Goal: Communication & Community: Answer question/provide support

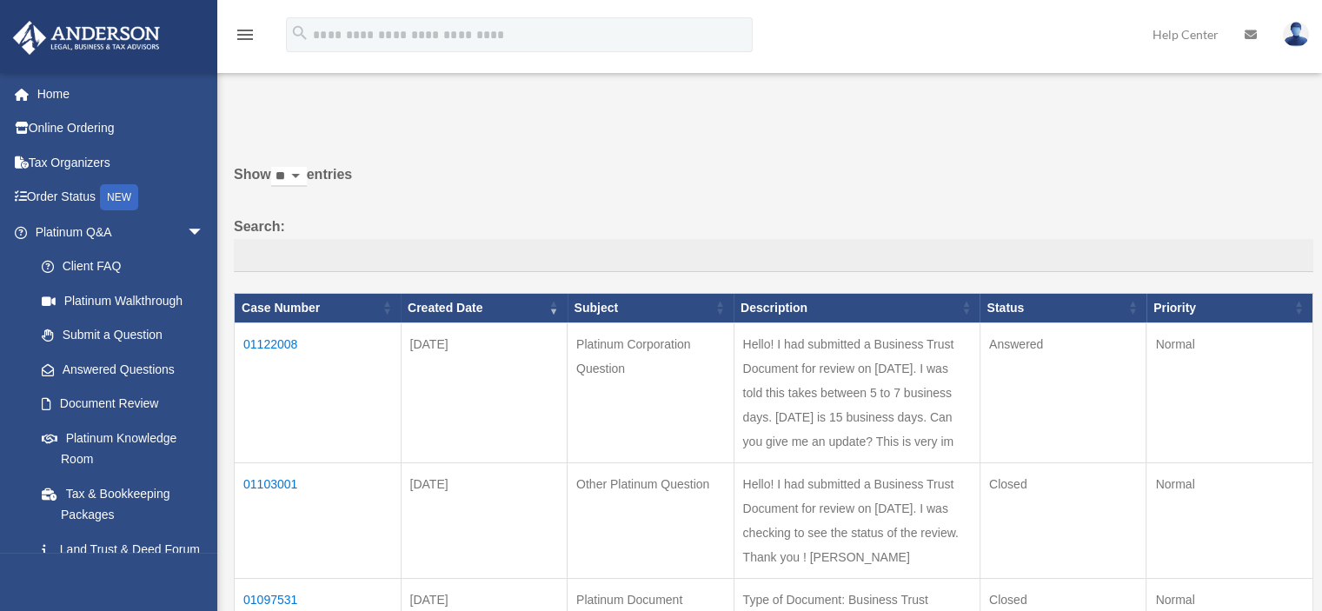
select select "*******"
click at [285, 339] on td "01122008" at bounding box center [318, 392] width 167 height 140
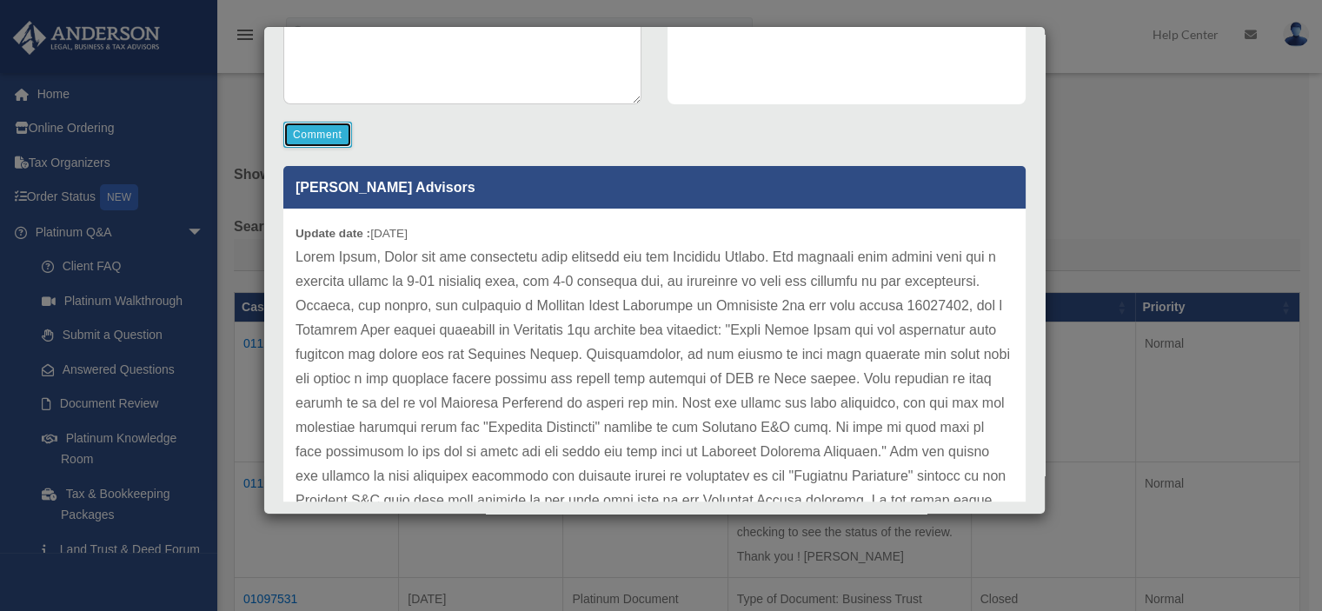
click at [307, 135] on button "Comment" at bounding box center [317, 135] width 69 height 26
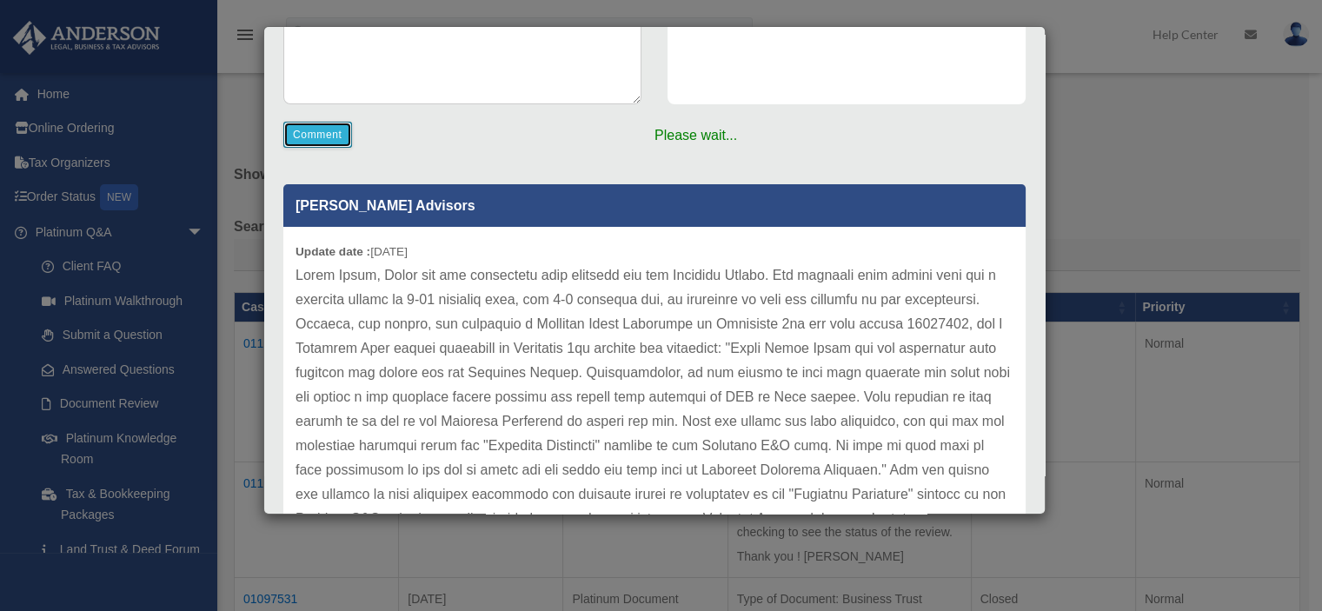
scroll to position [87, 0]
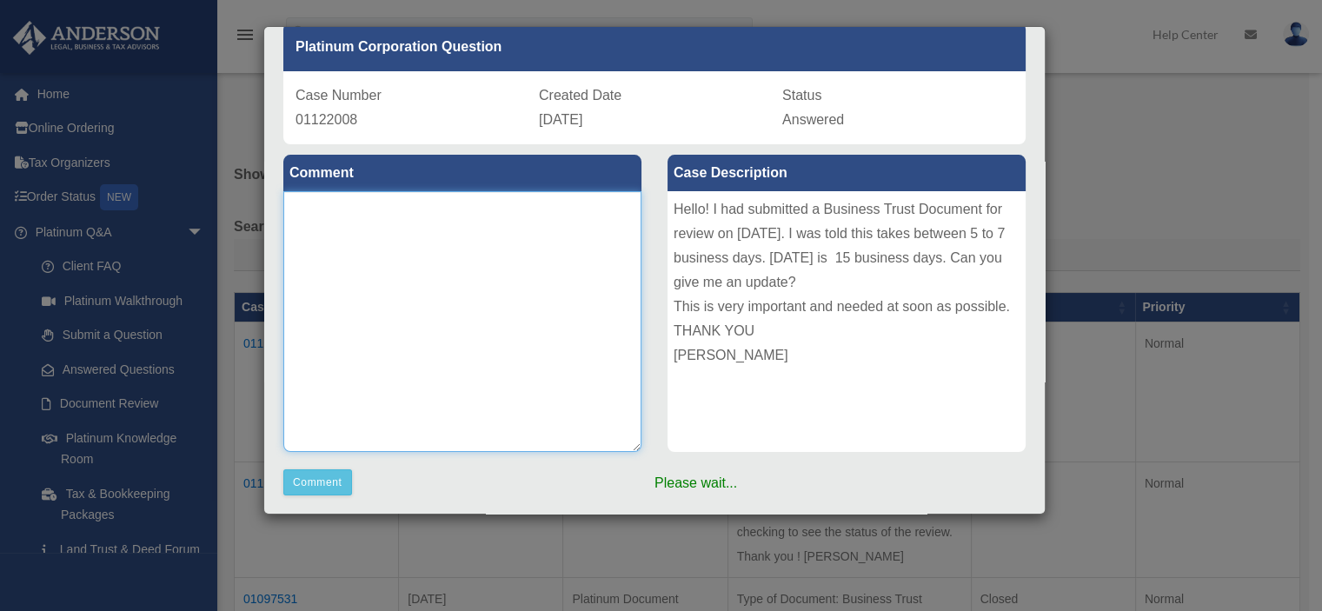
click at [401, 215] on textarea at bounding box center [462, 321] width 358 height 261
type textarea "*****"
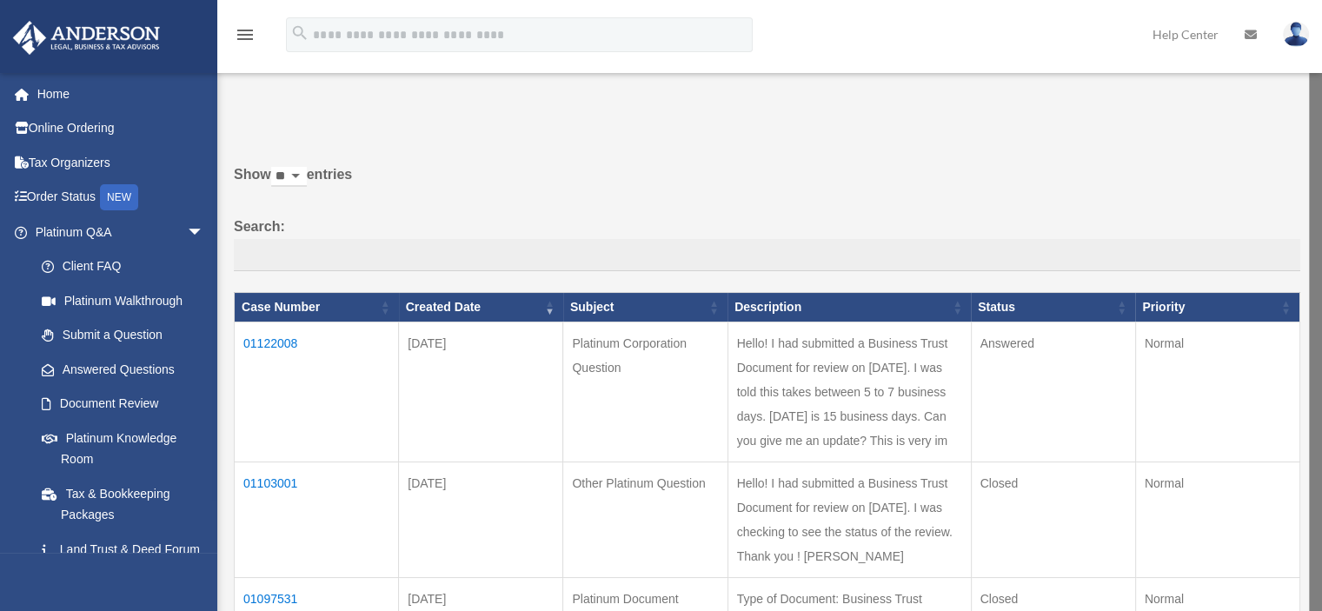
scroll to position [174, 0]
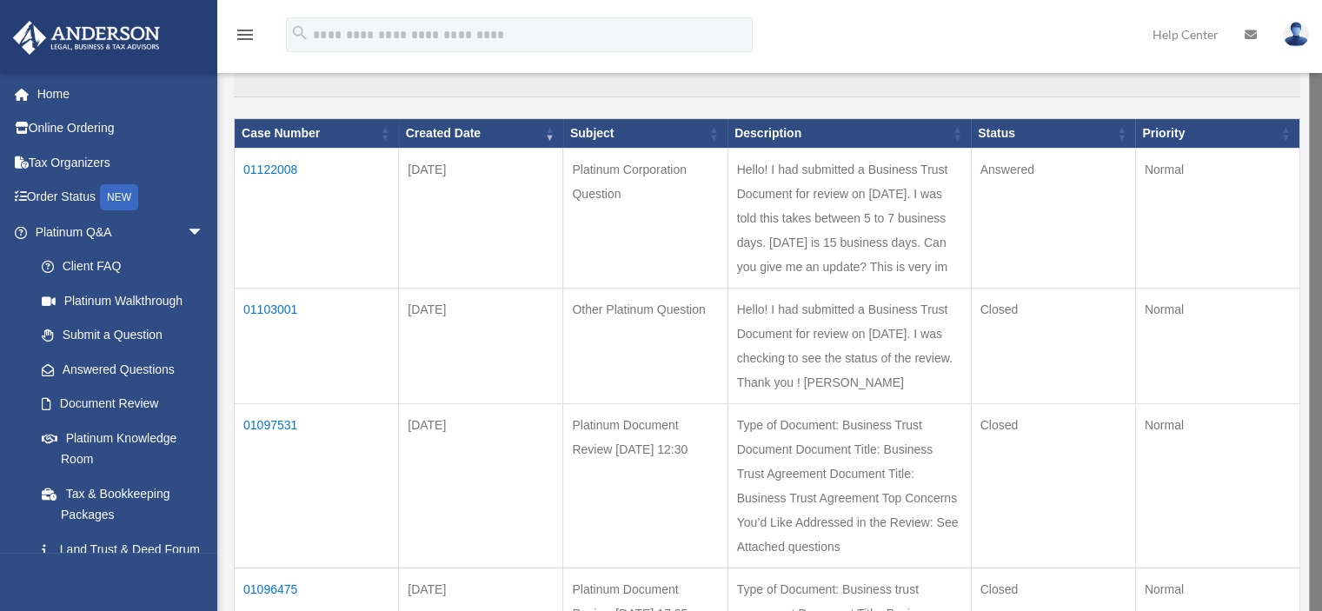
click at [282, 163] on td "01122008" at bounding box center [317, 219] width 164 height 140
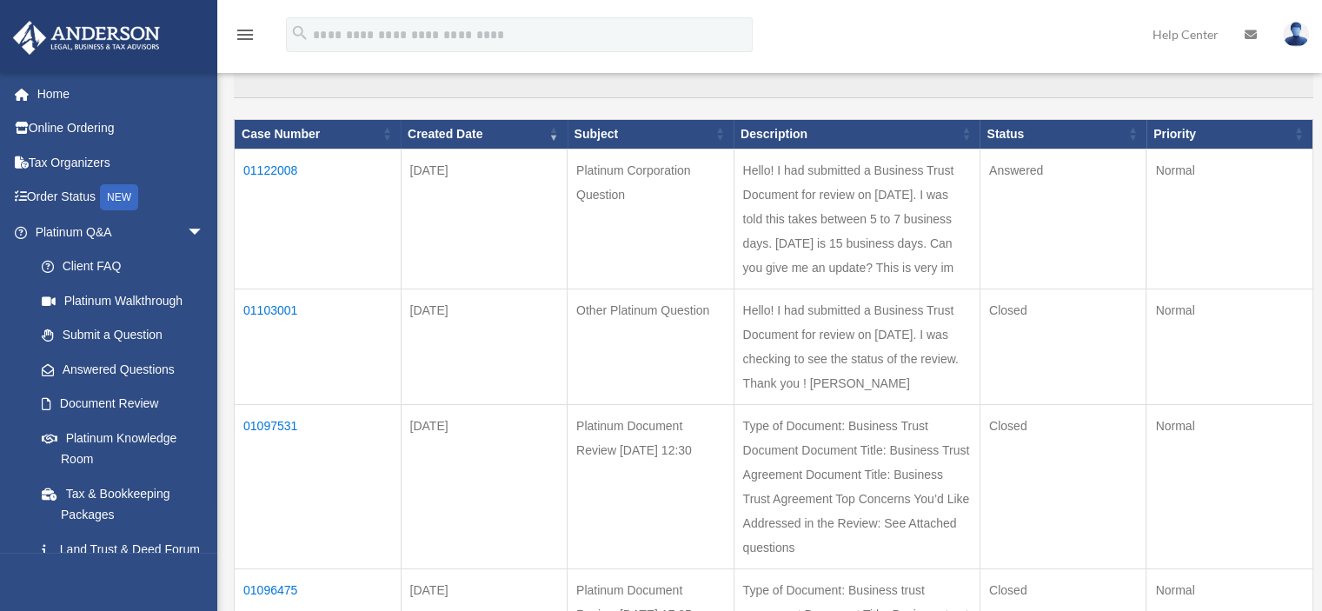
click at [278, 169] on td "01122008" at bounding box center [318, 219] width 167 height 140
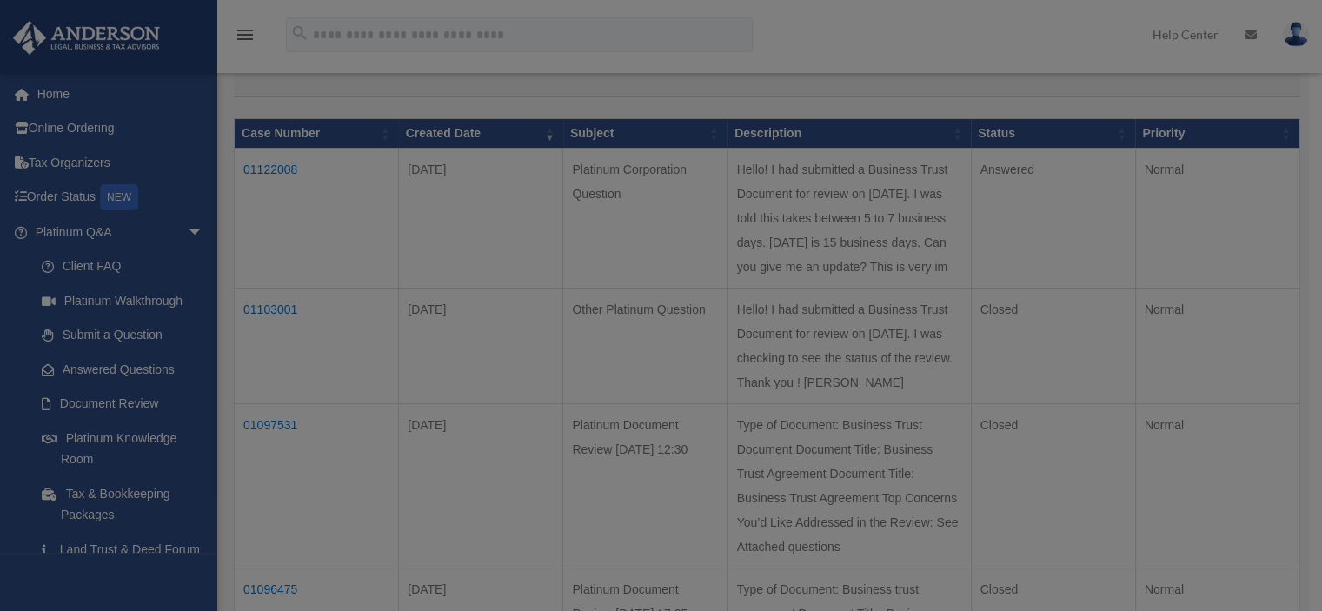
scroll to position [0, 0]
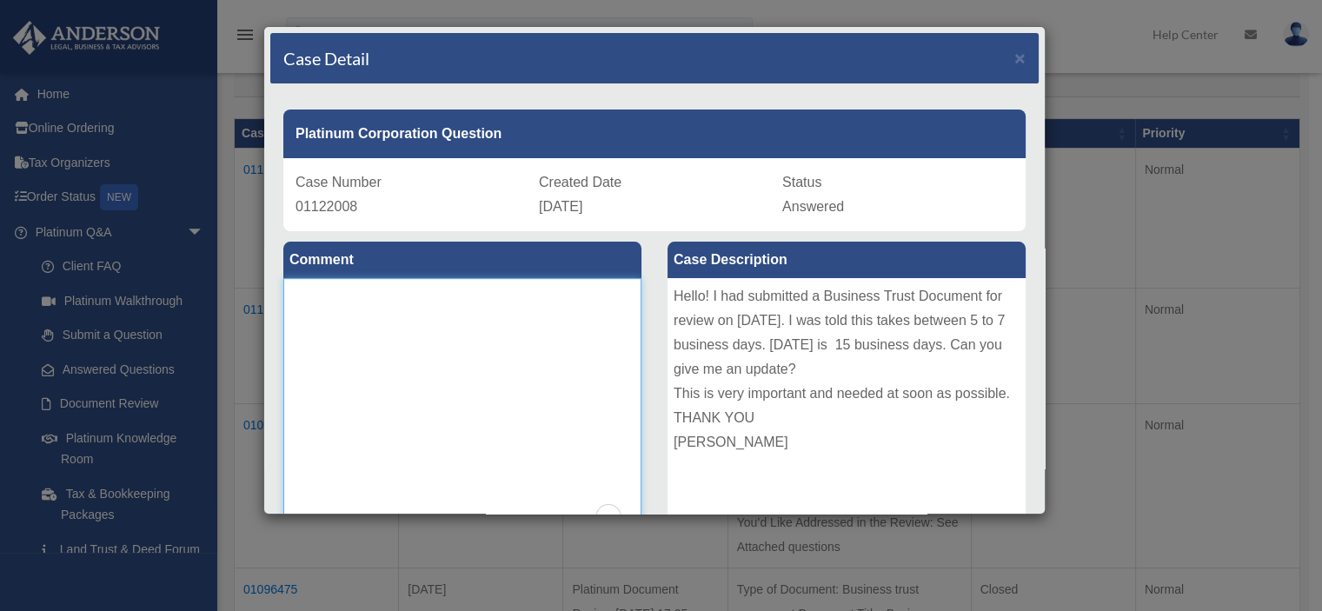
click at [364, 314] on textarea "To enrich screen reader interactions, please activate Accessibility in Grammarl…" at bounding box center [462, 408] width 358 height 261
click at [591, 289] on textarea "**********" at bounding box center [462, 408] width 358 height 261
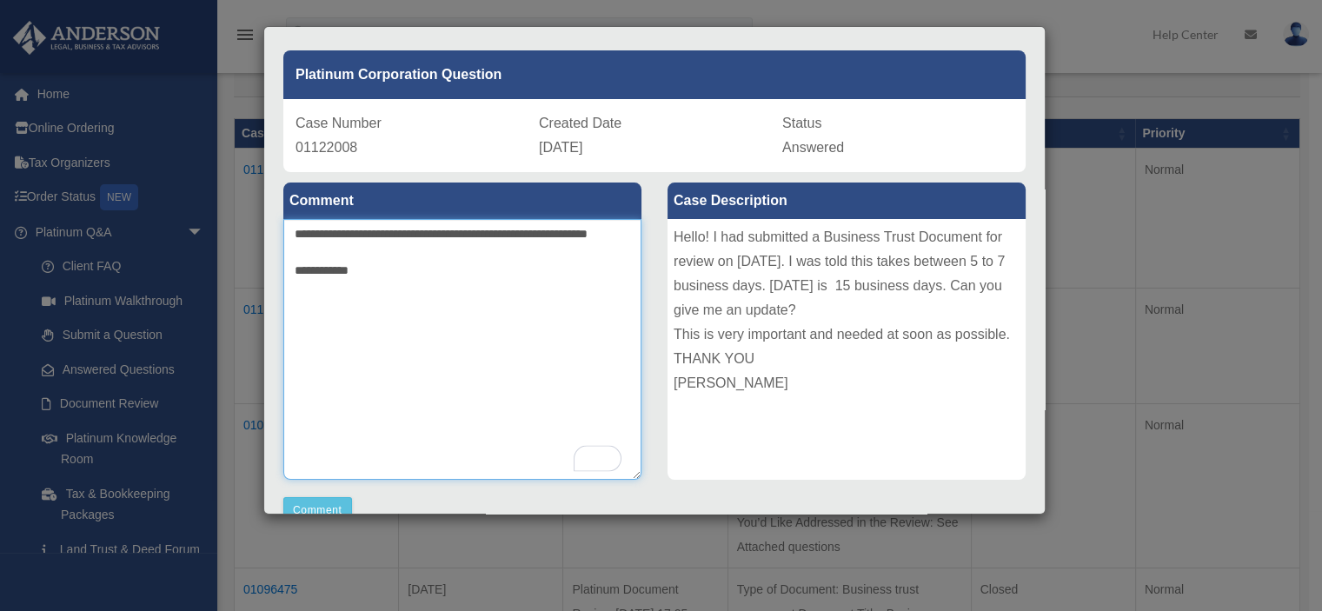
scroll to position [87, 0]
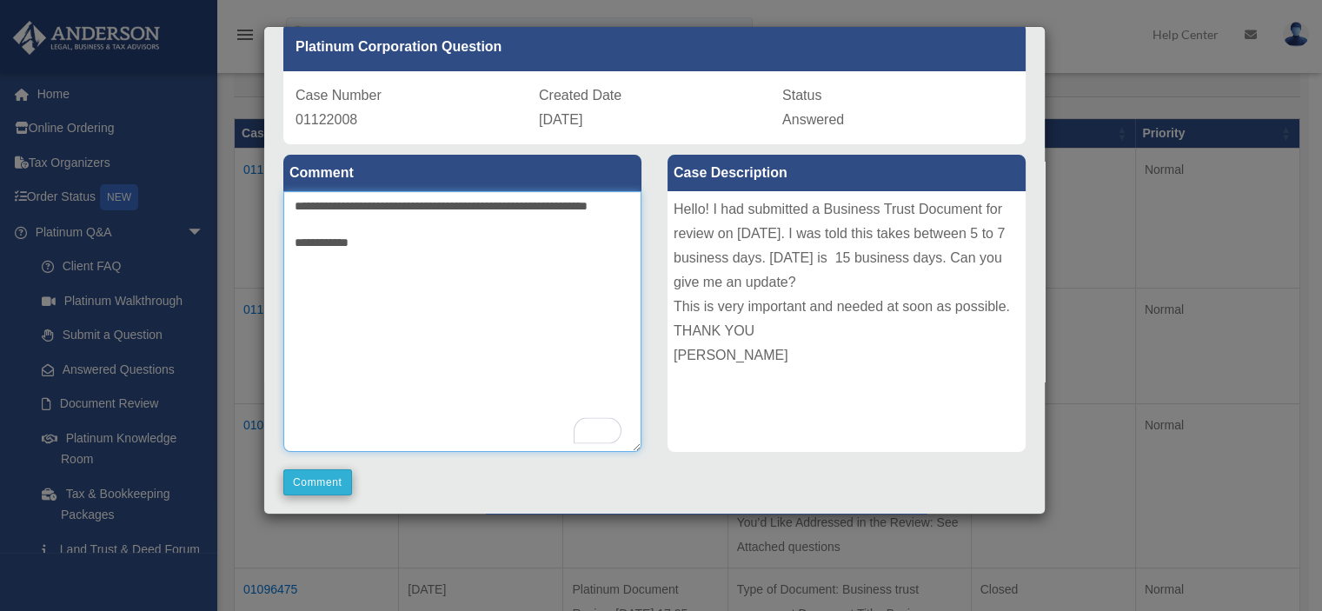
type textarea "**********"
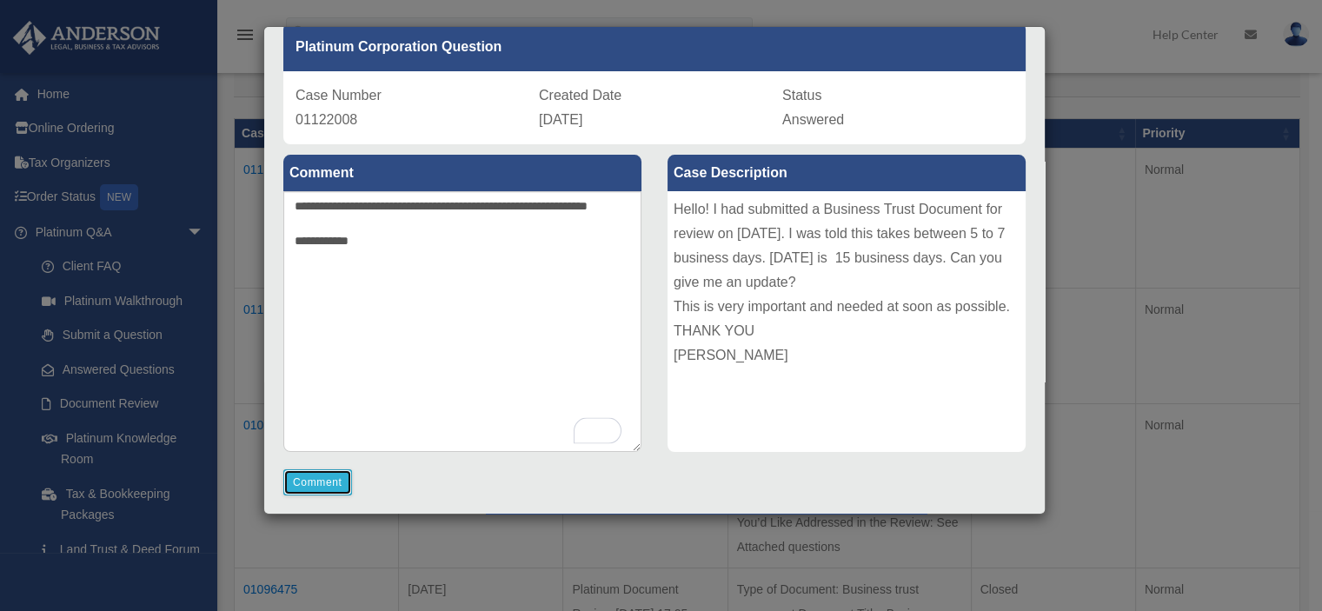
click at [335, 483] on button "Comment" at bounding box center [317, 482] width 69 height 26
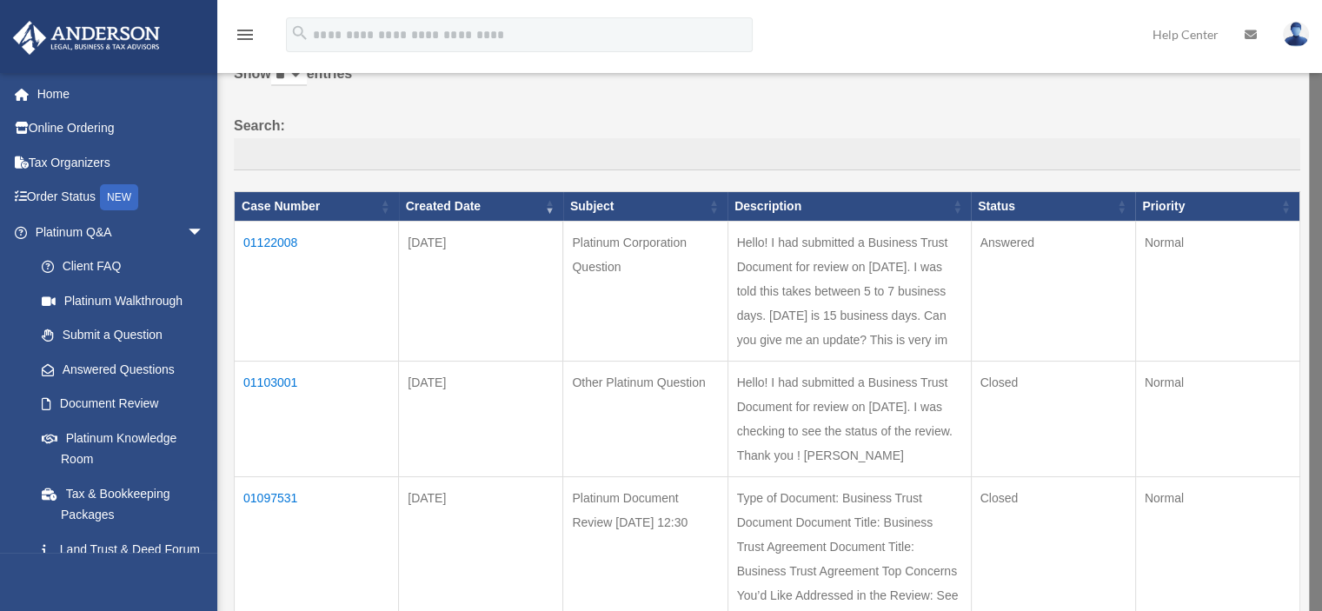
scroll to position [0, 0]
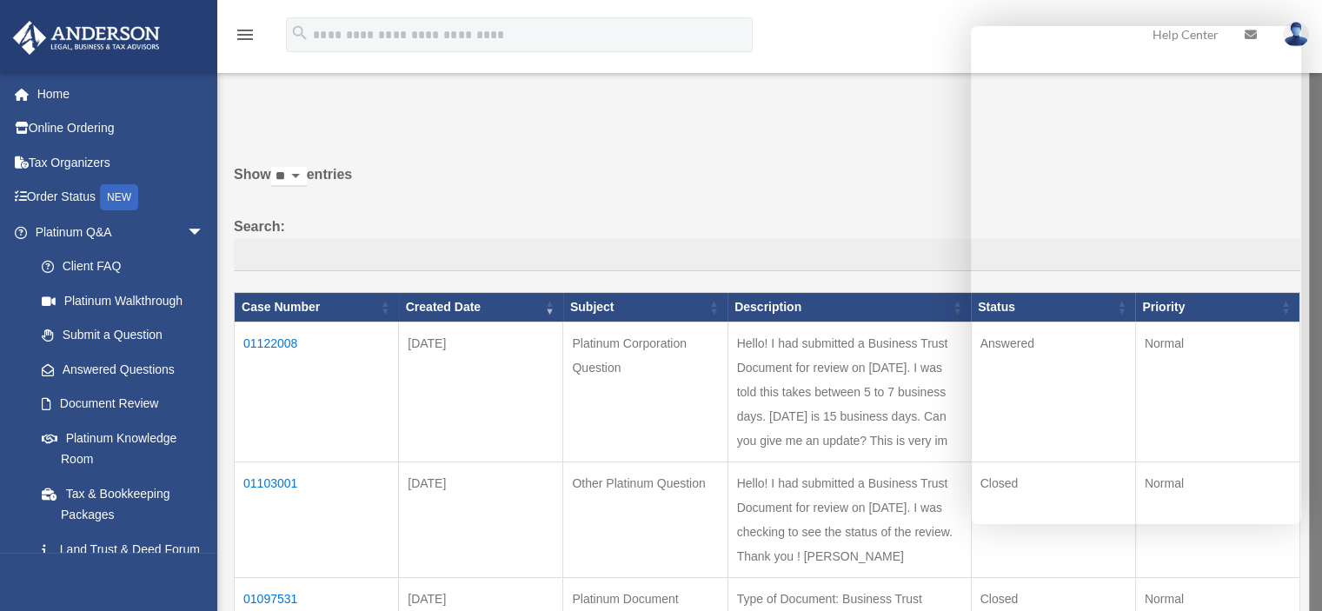
click at [879, 357] on td "Hello! I had submitted a Business Trust Document for review on [DATE]. I was to…" at bounding box center [848, 392] width 243 height 140
click at [262, 344] on td "01122008" at bounding box center [317, 392] width 164 height 140
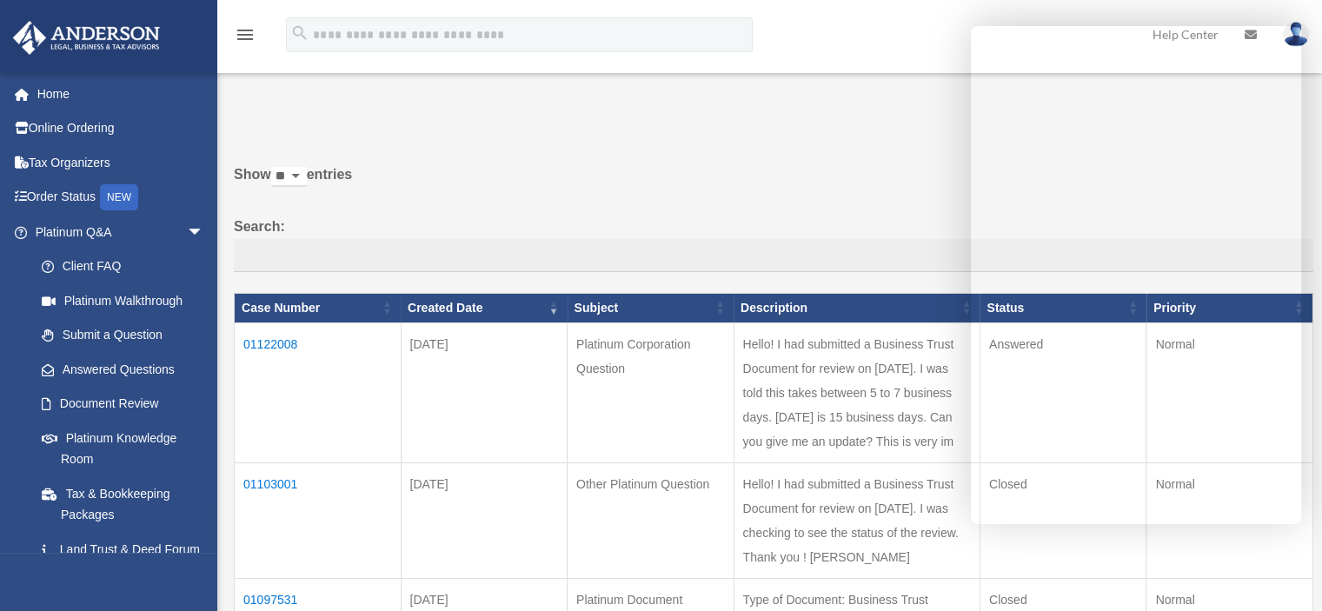
click at [275, 342] on td "01122008" at bounding box center [318, 392] width 167 height 140
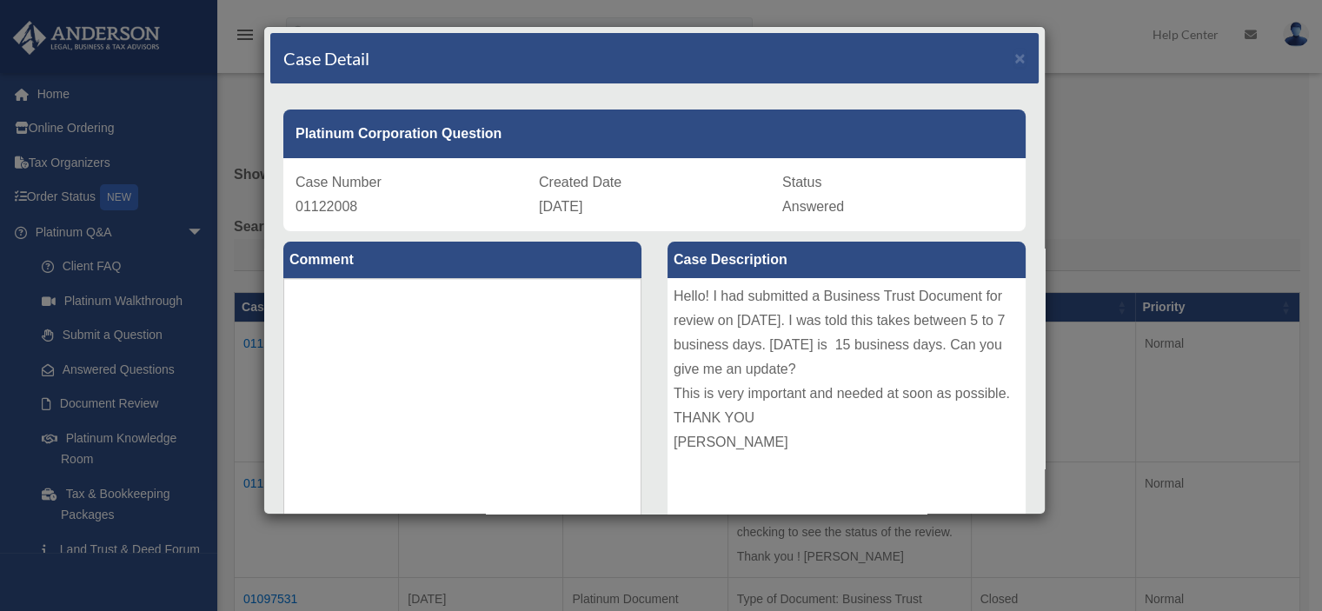
click at [992, 47] on div "Case Detail ×" at bounding box center [654, 58] width 768 height 51
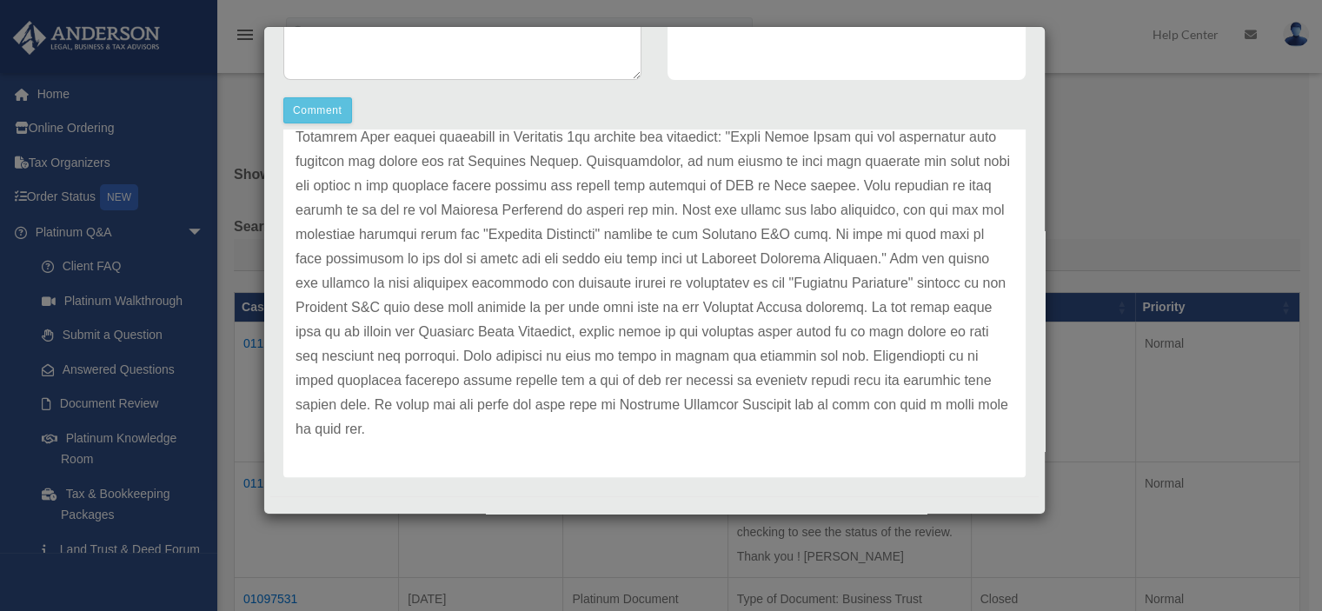
scroll to position [473, 0]
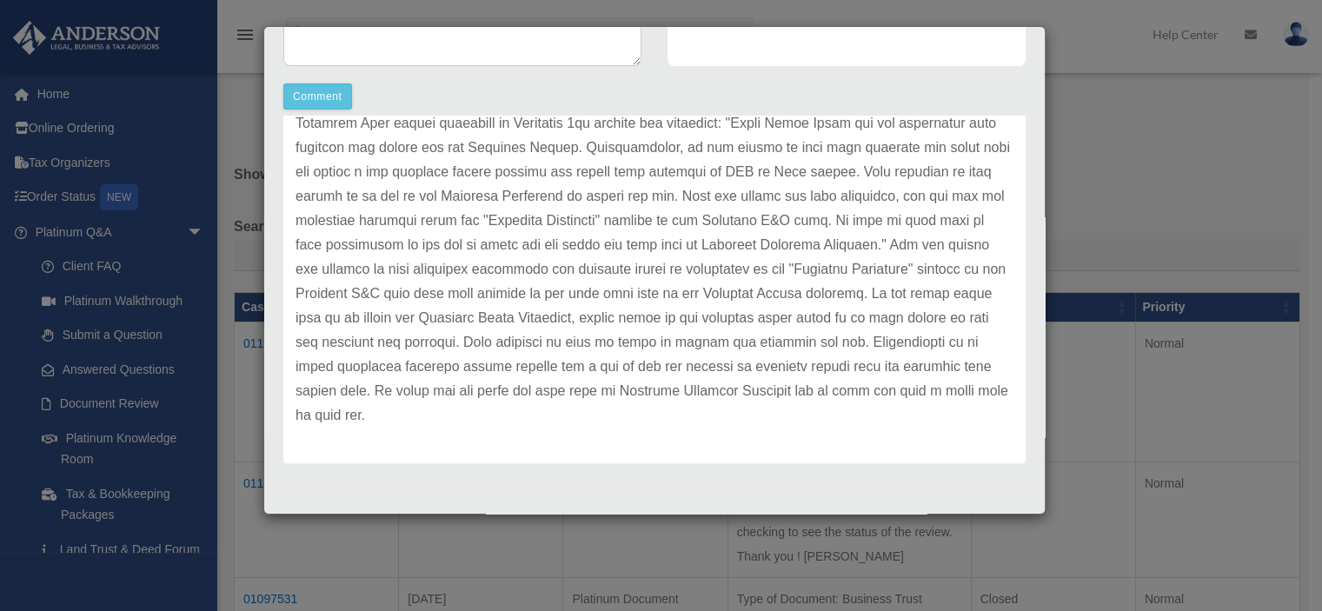
click at [1181, 209] on div "Case Detail × Platinum Corporation Question Case Number 01122008 Created Date […" at bounding box center [661, 305] width 1322 height 611
